Goal: Transaction & Acquisition: Obtain resource

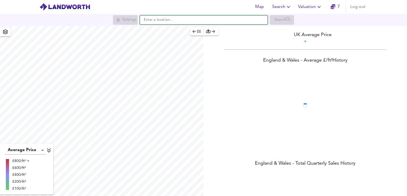
click at [168, 23] on input "text" at bounding box center [204, 19] width 128 height 9
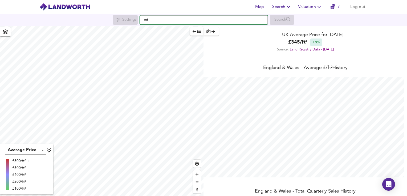
scroll to position [196, 407]
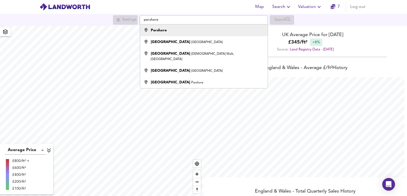
click at [173, 31] on div "Pershore" at bounding box center [202, 30] width 122 height 5
type input "Pershore"
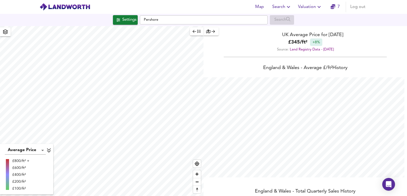
checkbox input "false"
checkbox input "true"
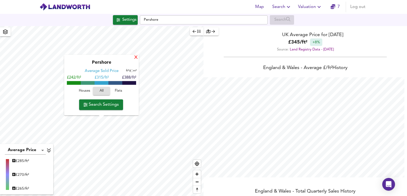
click at [136, 57] on div "X" at bounding box center [136, 57] width 5 height 5
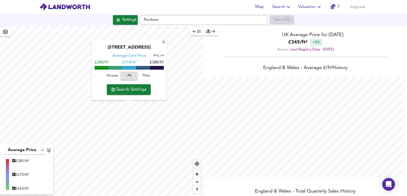
click at [7, 35] on span "button" at bounding box center [5, 31] width 9 height 7
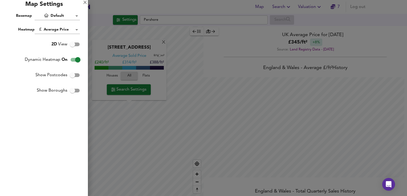
click at [68, 18] on body "Map Search Valuation 7 Log out Settings Pershore Search X Station Road, WR10 1P…" at bounding box center [203, 98] width 407 height 196
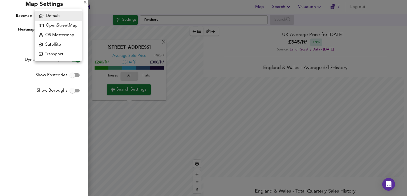
click at [63, 44] on li "Satellite" at bounding box center [58, 45] width 47 height 10
type input "satellite"
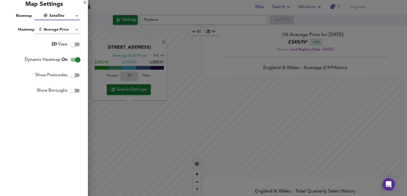
click at [165, 42] on div at bounding box center [203, 98] width 407 height 196
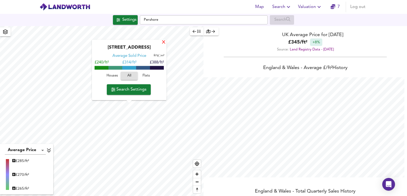
click at [164, 42] on div "X" at bounding box center [163, 42] width 5 height 5
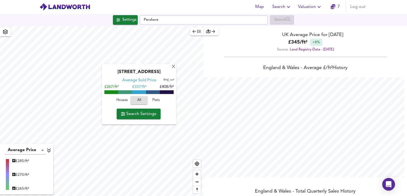
click at [151, 114] on span "Search Settings" at bounding box center [138, 113] width 35 height 7
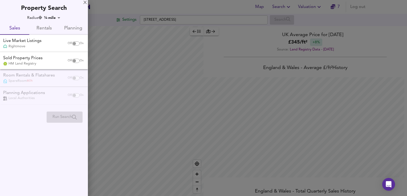
click at [71, 45] on input "checkbox" at bounding box center [74, 44] width 13 height 4
checkbox input "true"
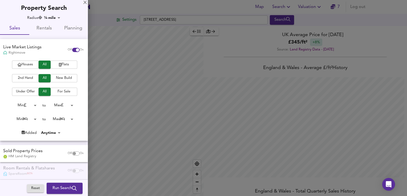
click at [68, 152] on input "checkbox" at bounding box center [74, 154] width 13 height 4
checkbox input "true"
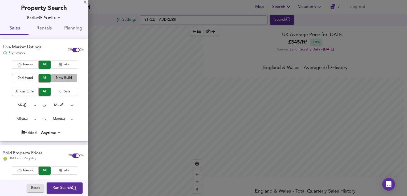
click at [53, 78] on span "New Build" at bounding box center [63, 78] width 21 height 6
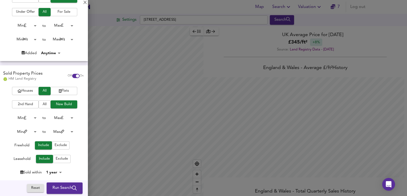
scroll to position [106, 0]
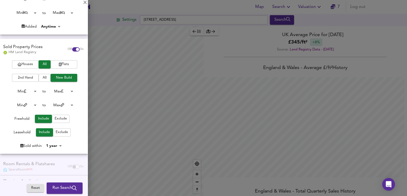
click at [53, 144] on body "Map Search Valuation 7 Log out Settings [GEOGRAPHIC_DATA] Search Average Price …" at bounding box center [203, 98] width 407 height 196
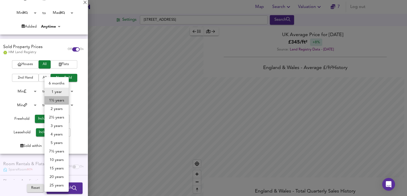
click at [57, 100] on li "1½ years" at bounding box center [56, 100] width 24 height 9
type input "18"
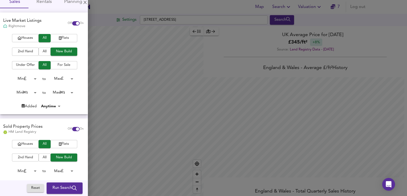
scroll to position [0, 0]
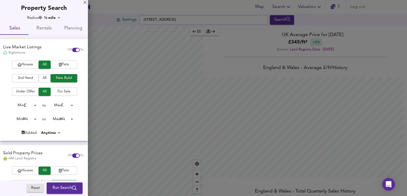
click at [30, 64] on span "Houses" at bounding box center [25, 65] width 21 height 6
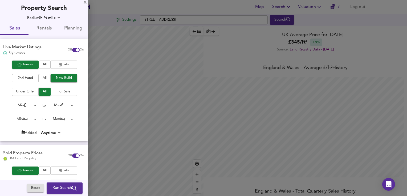
click at [101, 142] on div at bounding box center [203, 98] width 407 height 196
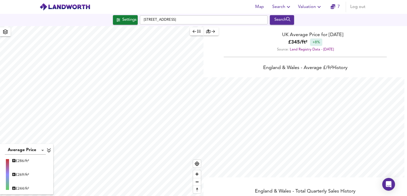
type input "1705"
click at [277, 21] on div "Search" at bounding box center [282, 19] width 22 height 7
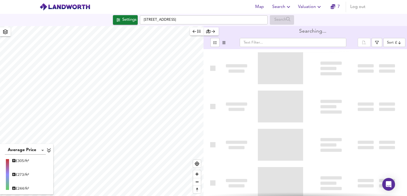
type input "bestdeal"
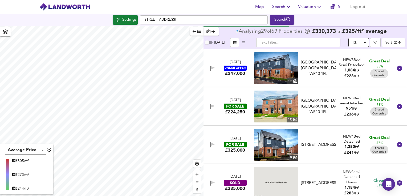
click at [355, 41] on icon "split button" at bounding box center [355, 43] width 4 height 4
